Goal: Obtain resource: Download file/media

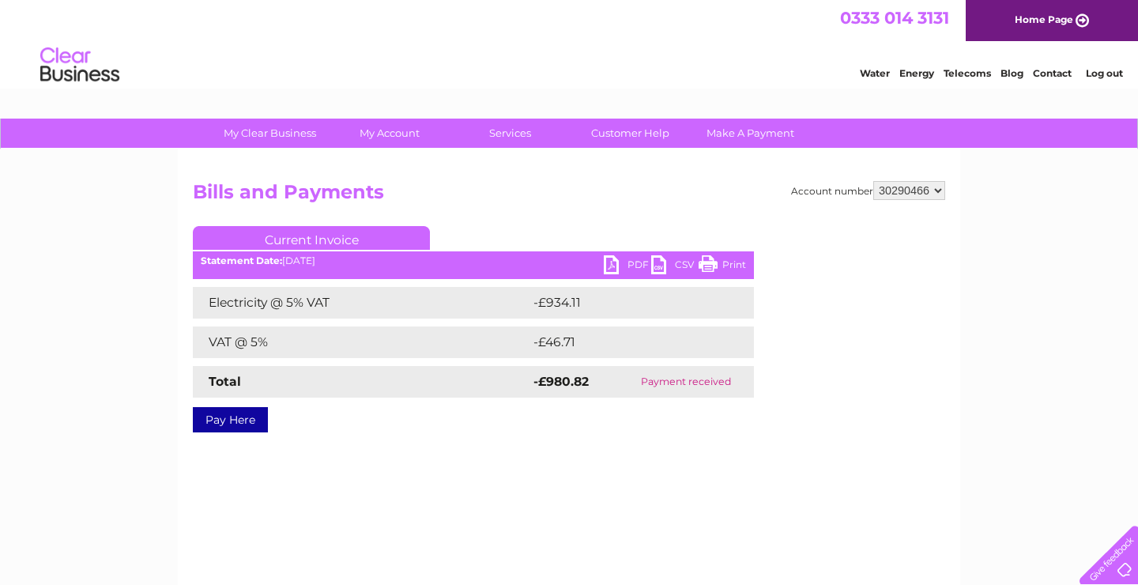
click at [874, 181] on select "337228 382500 439338 442724 442887 444861 444869 445778 447015 452092 452130 45…" at bounding box center [910, 190] width 72 height 19
select select "444861"
click option "444861" at bounding box center [0, 0] width 0 height 0
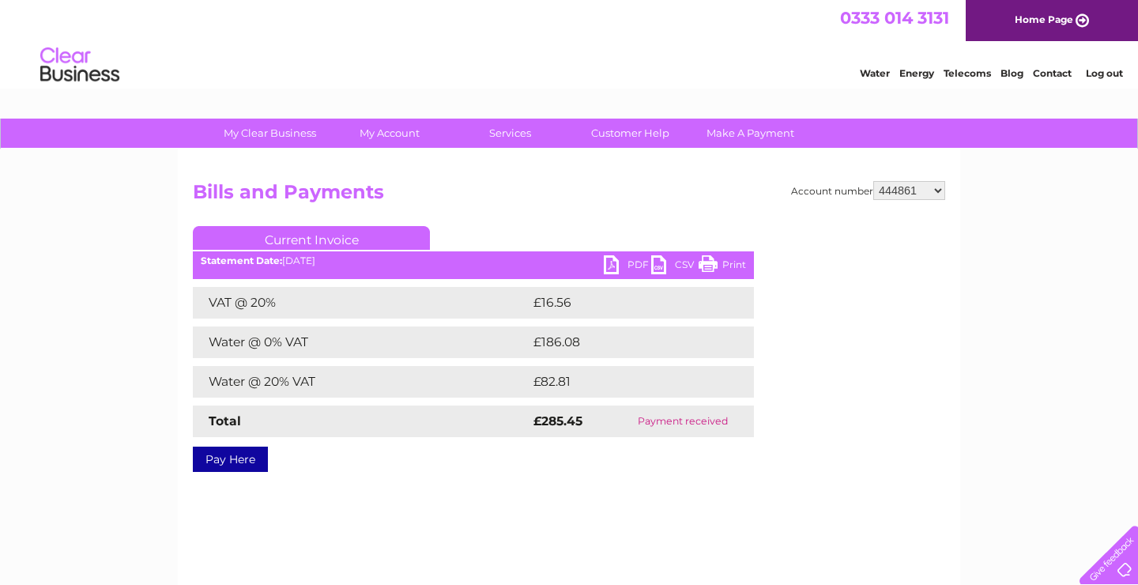
click at [648, 264] on link "PDF" at bounding box center [627, 266] width 47 height 23
click at [874, 181] on select "337228 382500 439338 442724 442887 444861 444869 445778 447015 452092 452130 45…" at bounding box center [910, 190] width 72 height 19
select select "452092"
click option "452092" at bounding box center [0, 0] width 0 height 0
click at [636, 263] on link "PDF" at bounding box center [627, 266] width 47 height 23
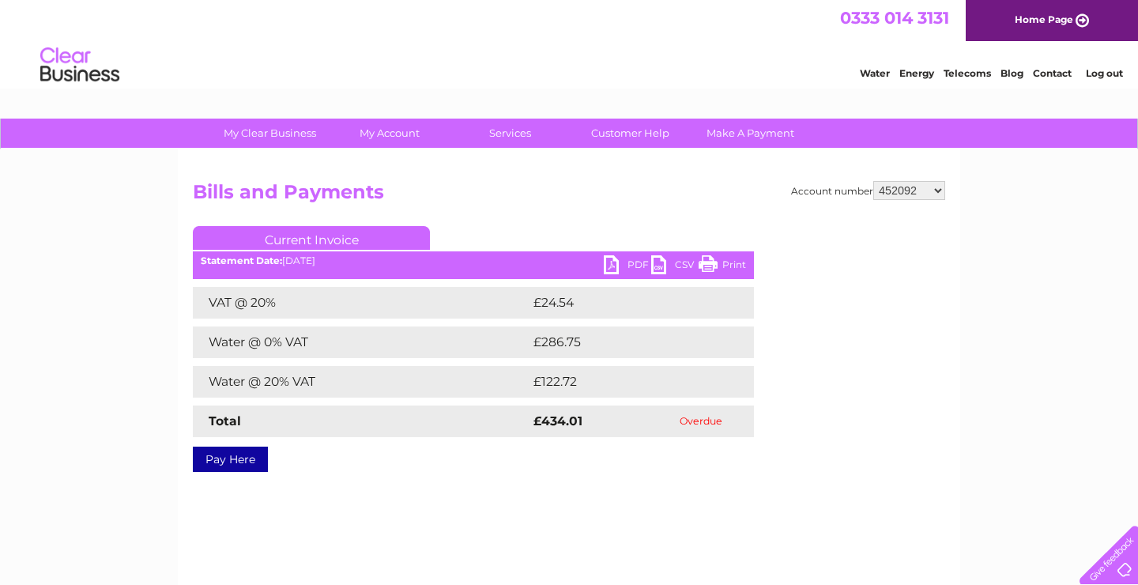
click at [874, 181] on select "337228 382500 439338 442724 442887 444861 444869 445778 447015 452092 452130 45…" at bounding box center [910, 190] width 72 height 19
select select "30290466"
click option "30290466" at bounding box center [0, 0] width 0 height 0
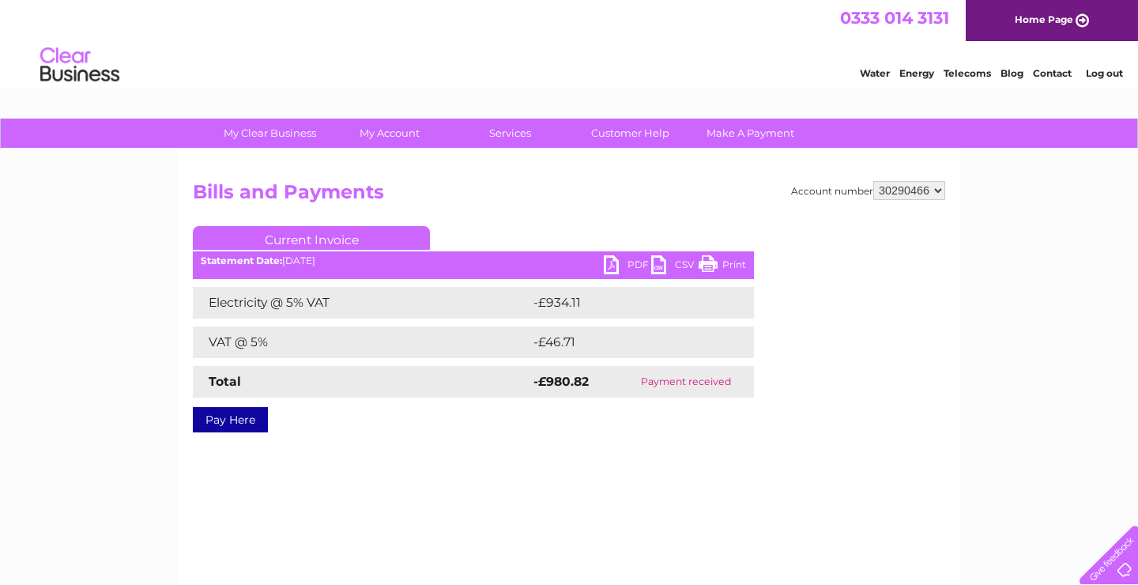
click at [630, 264] on link "PDF" at bounding box center [627, 266] width 47 height 23
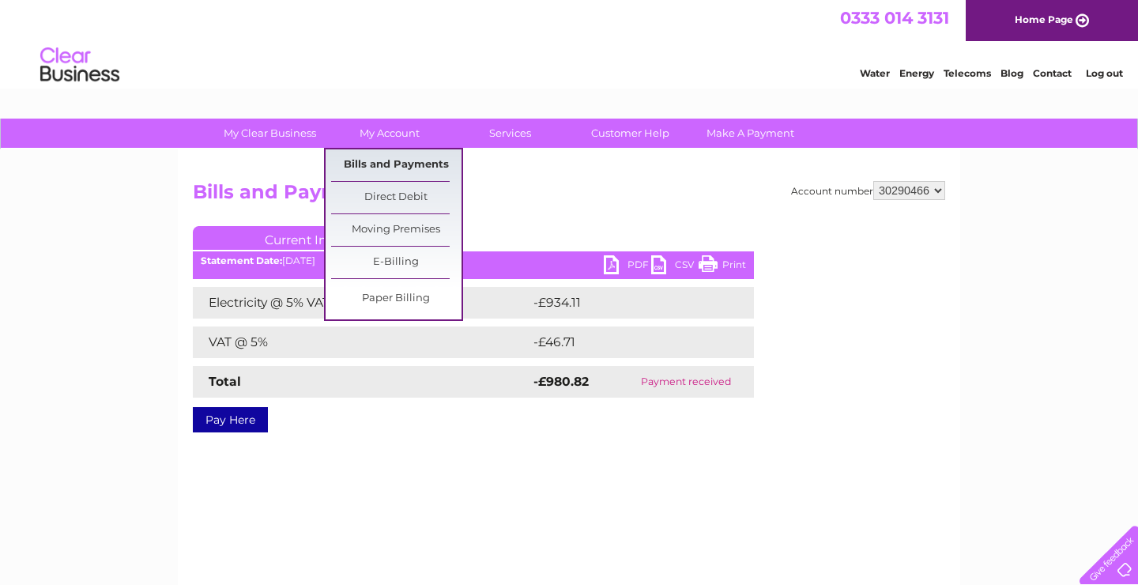
click at [385, 163] on link "Bills and Payments" at bounding box center [396, 165] width 130 height 32
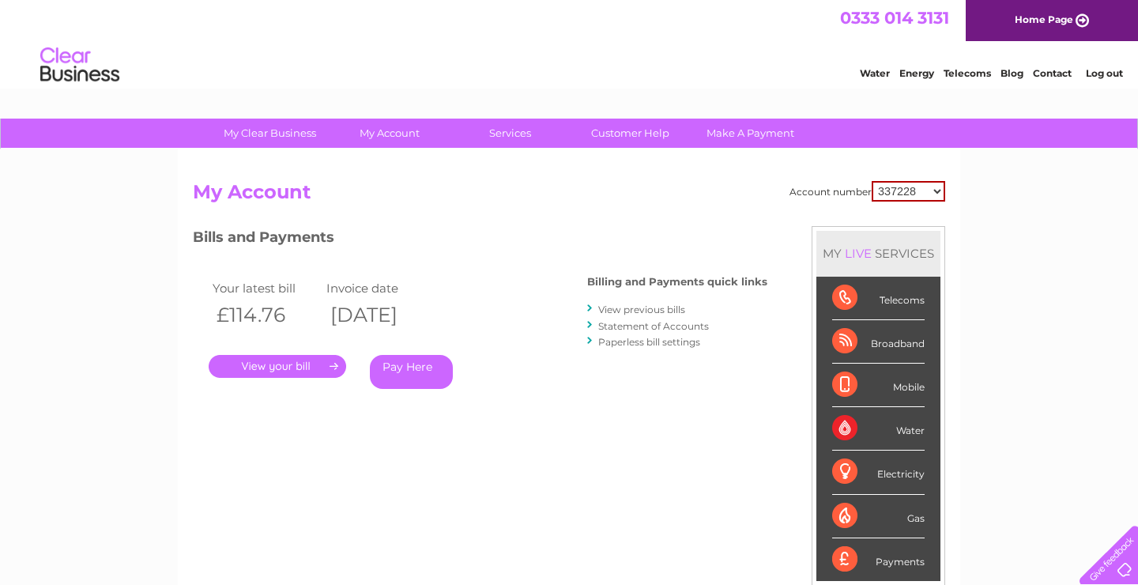
click at [627, 308] on link "View previous bills" at bounding box center [641, 310] width 87 height 12
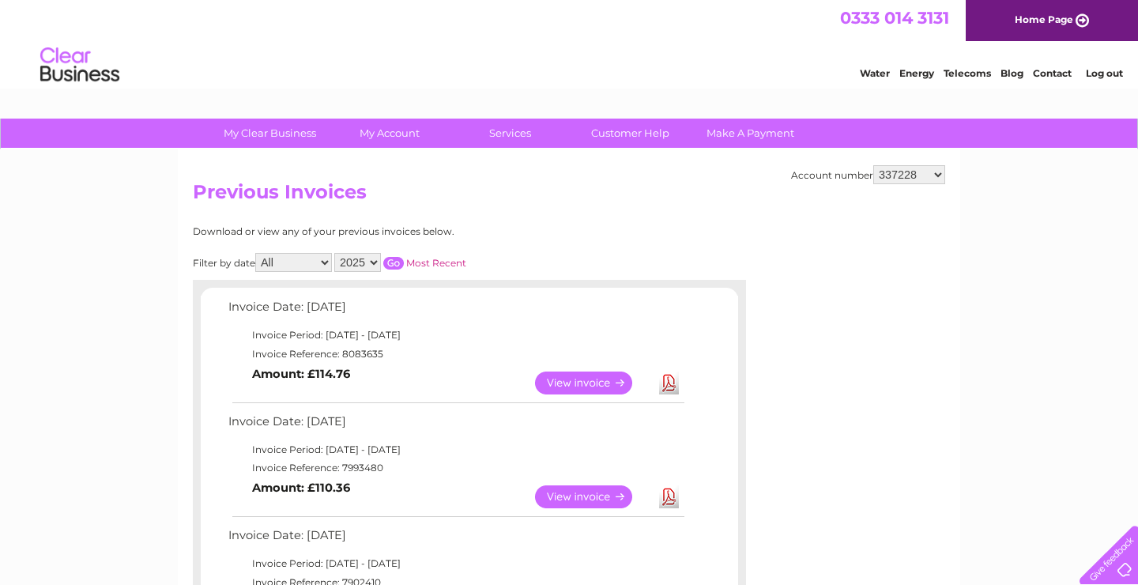
select select "30290466"
click option "30290466" at bounding box center [0, 0] width 0 height 0
click at [334, 253] on select "2025 2024" at bounding box center [357, 262] width 47 height 19
select select "2024"
click option "2024" at bounding box center [0, 0] width 0 height 0
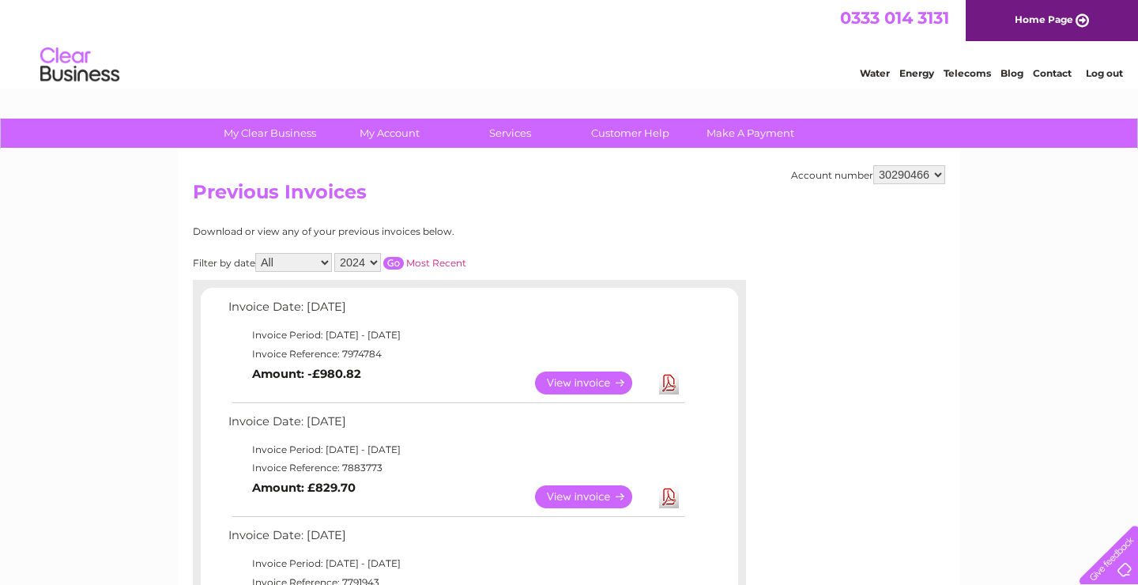
click at [389, 260] on input "button" at bounding box center [393, 263] width 21 height 13
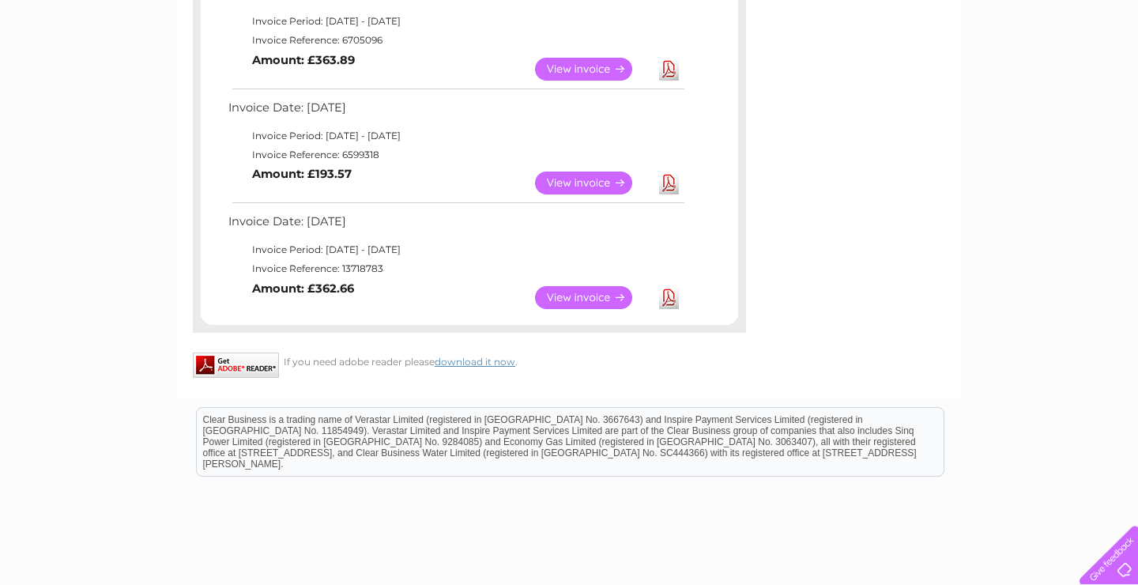
scroll to position [884, 0]
click at [613, 301] on link "View" at bounding box center [593, 298] width 116 height 23
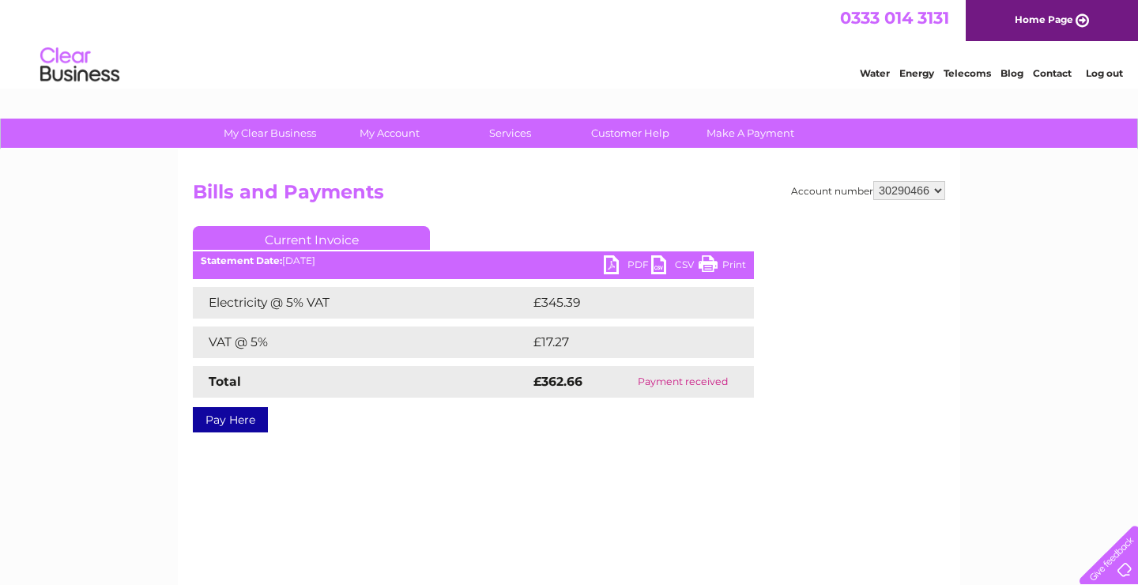
click at [632, 266] on link "PDF" at bounding box center [627, 266] width 47 height 23
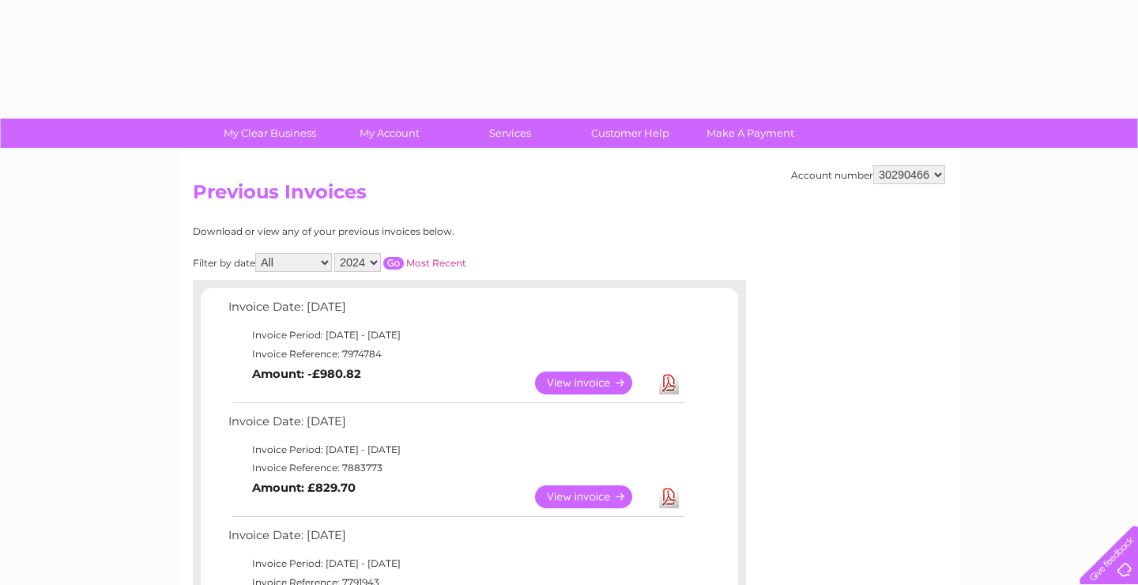
select select "2024"
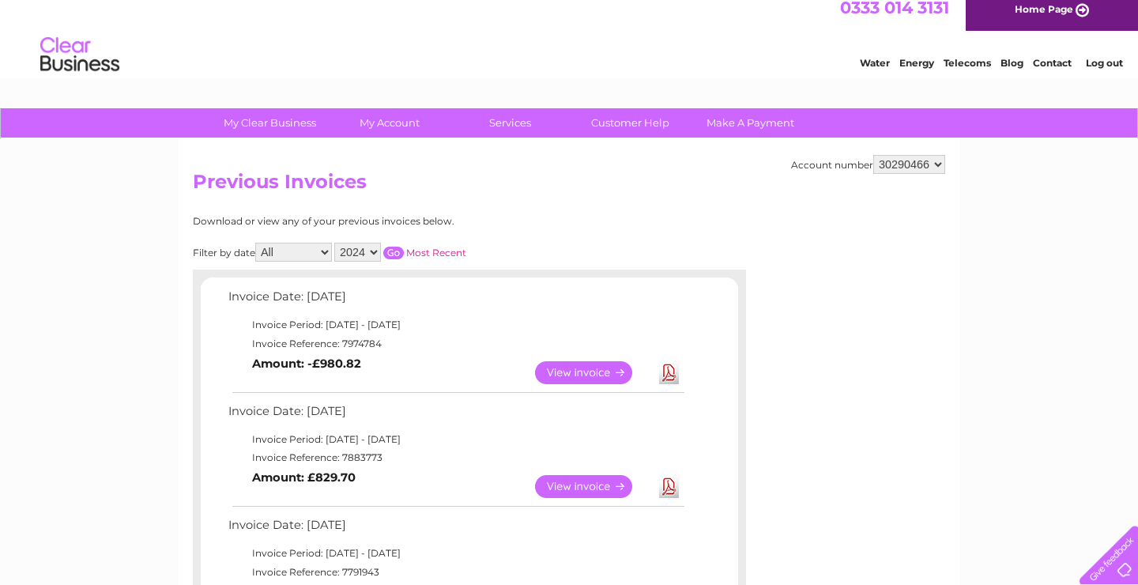
scroll to position [13, 0]
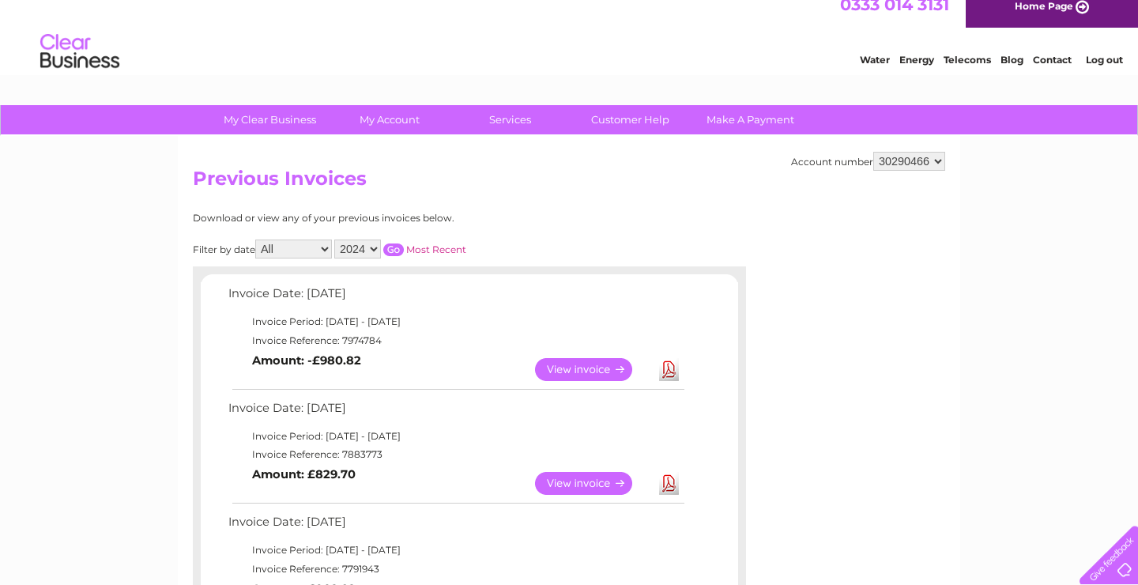
click at [390, 244] on input "button" at bounding box center [393, 250] width 21 height 13
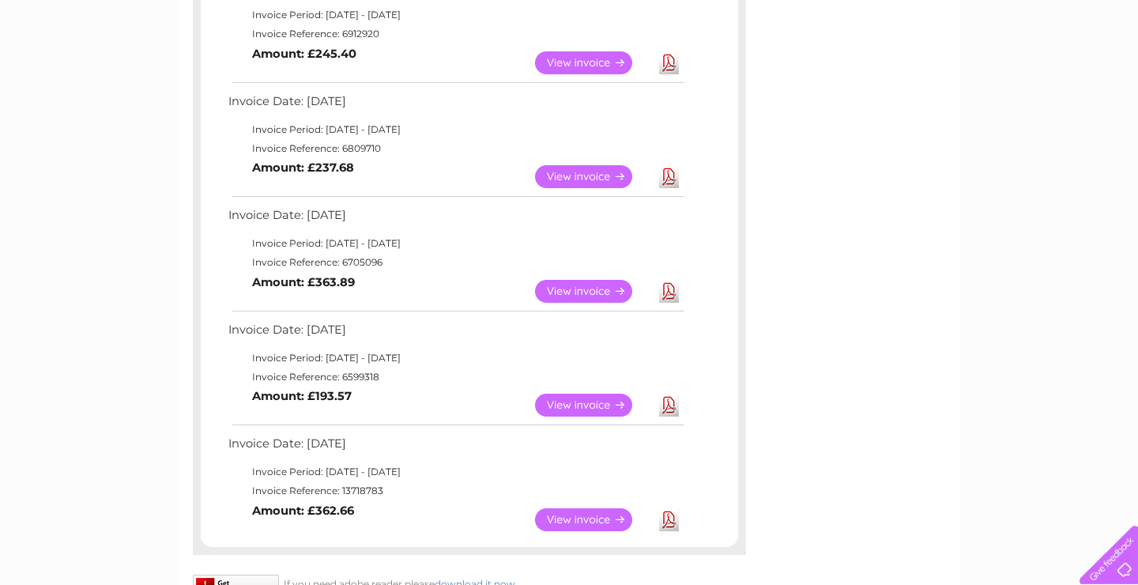
scroll to position [660, 0]
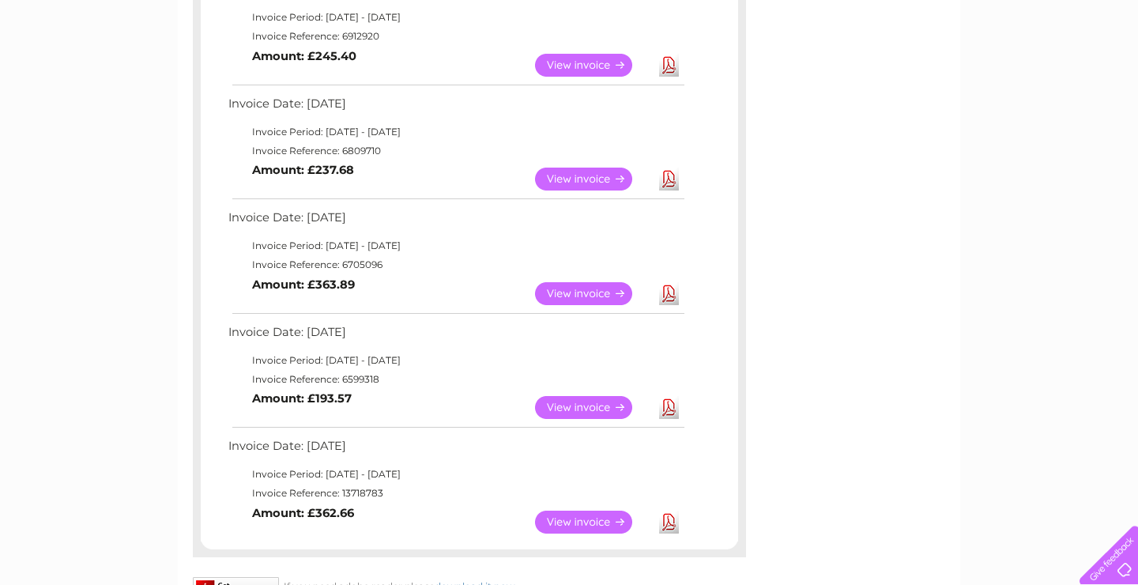
click at [553, 410] on link "View" at bounding box center [593, 407] width 116 height 23
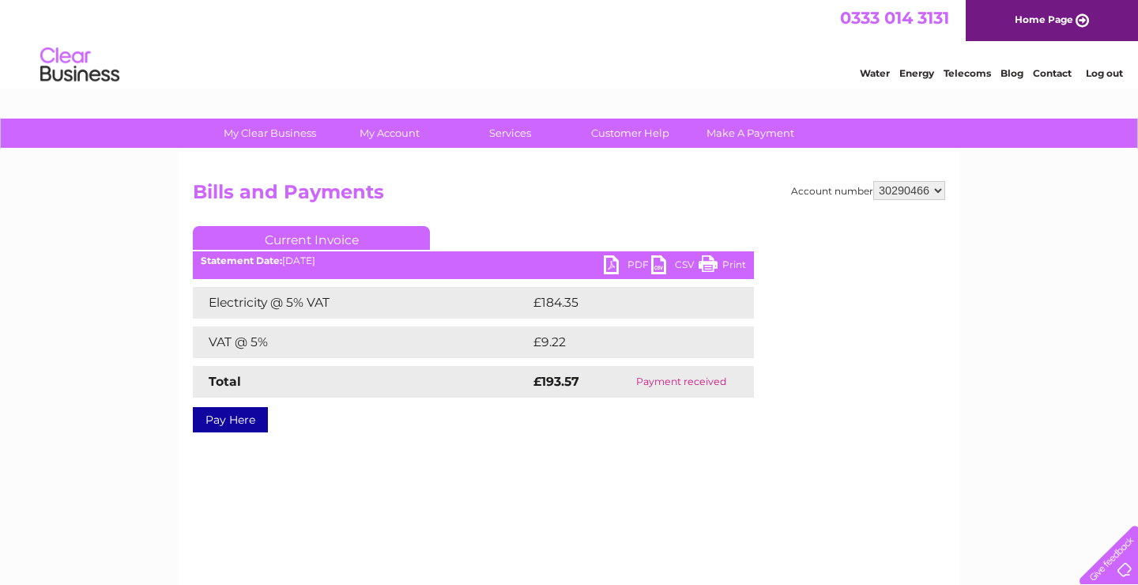
click at [635, 268] on link "PDF" at bounding box center [627, 266] width 47 height 23
